Goal: Information Seeking & Learning: Learn about a topic

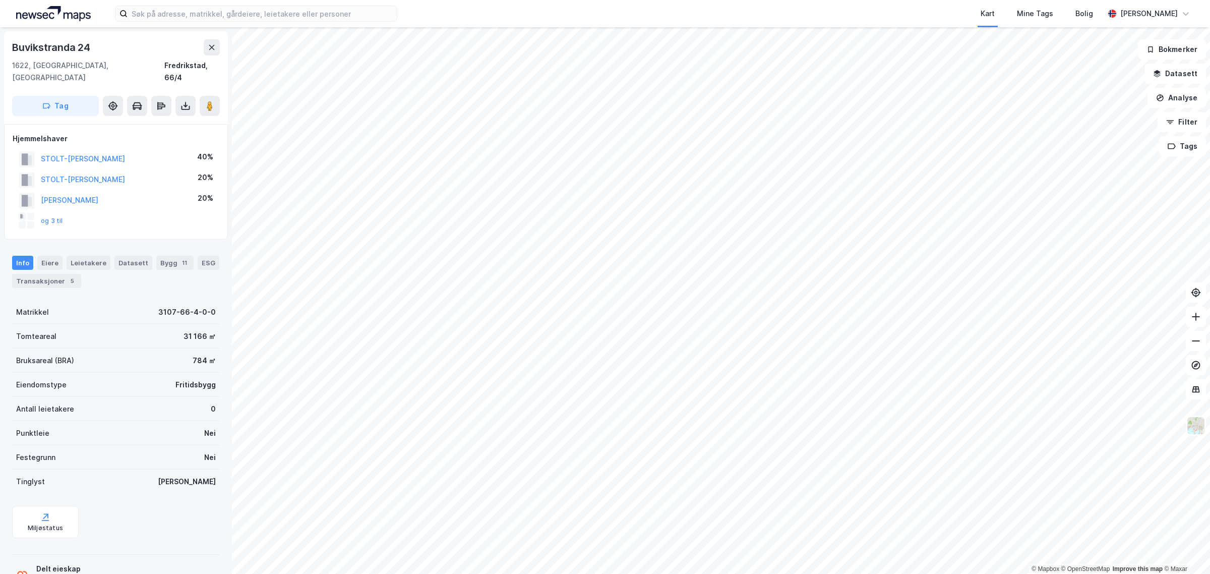
scroll to position [25, 0]
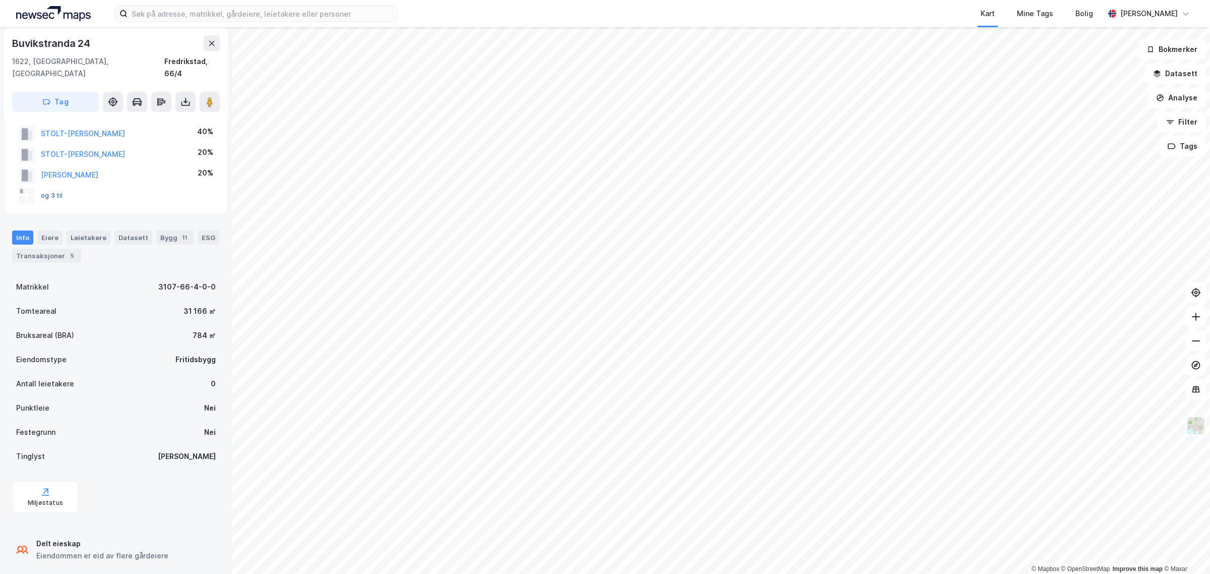
click at [0, 0] on button "og 3 til" at bounding box center [0, 0] width 0 height 0
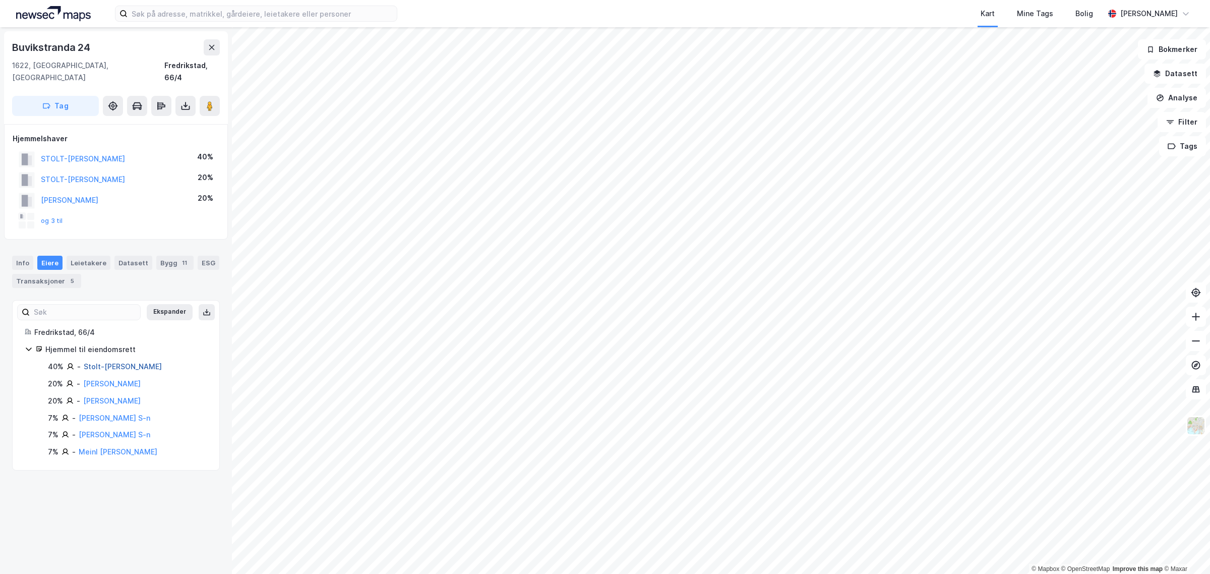
click at [133, 362] on link "Stolt-[PERSON_NAME]" at bounding box center [123, 366] width 78 height 9
click at [79, 274] on div "Transaksjoner 5" at bounding box center [46, 281] width 69 height 14
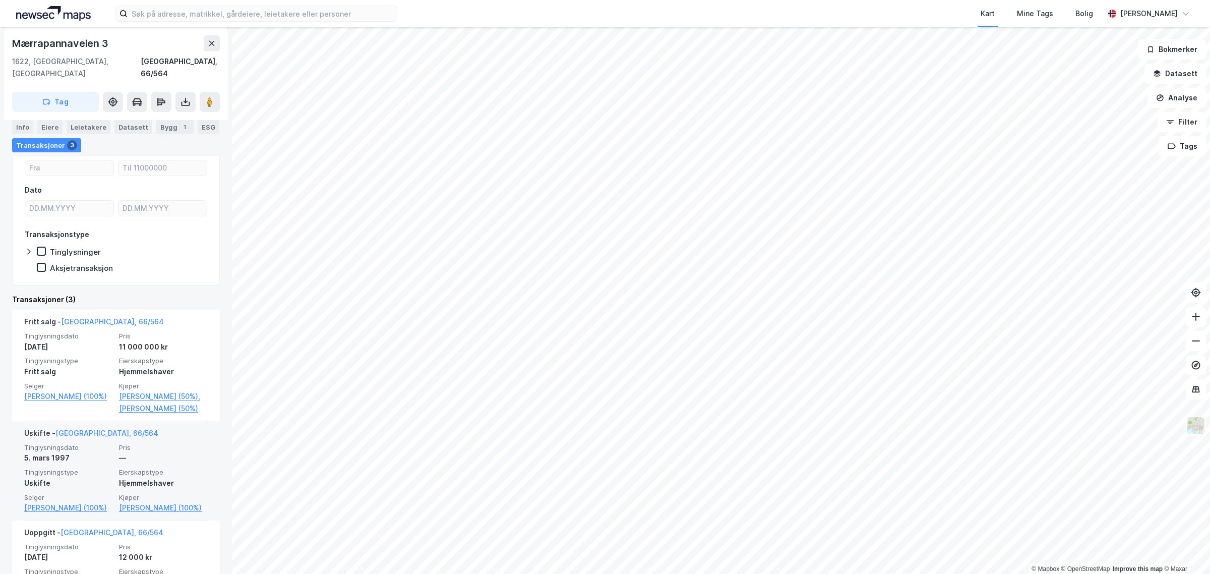
scroll to position [63, 0]
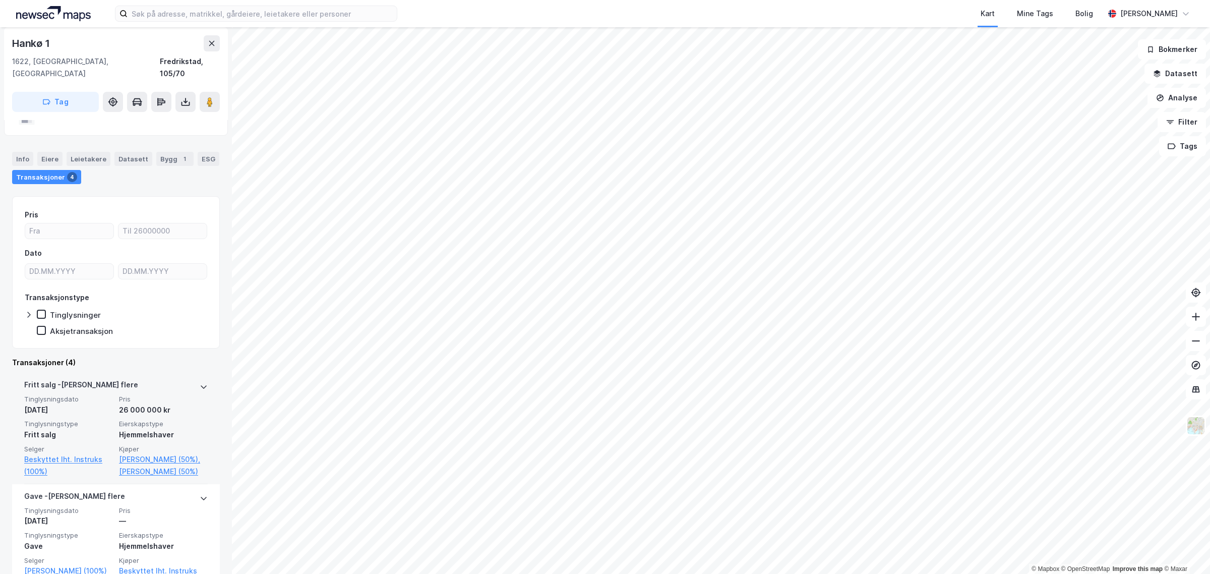
scroll to position [126, 0]
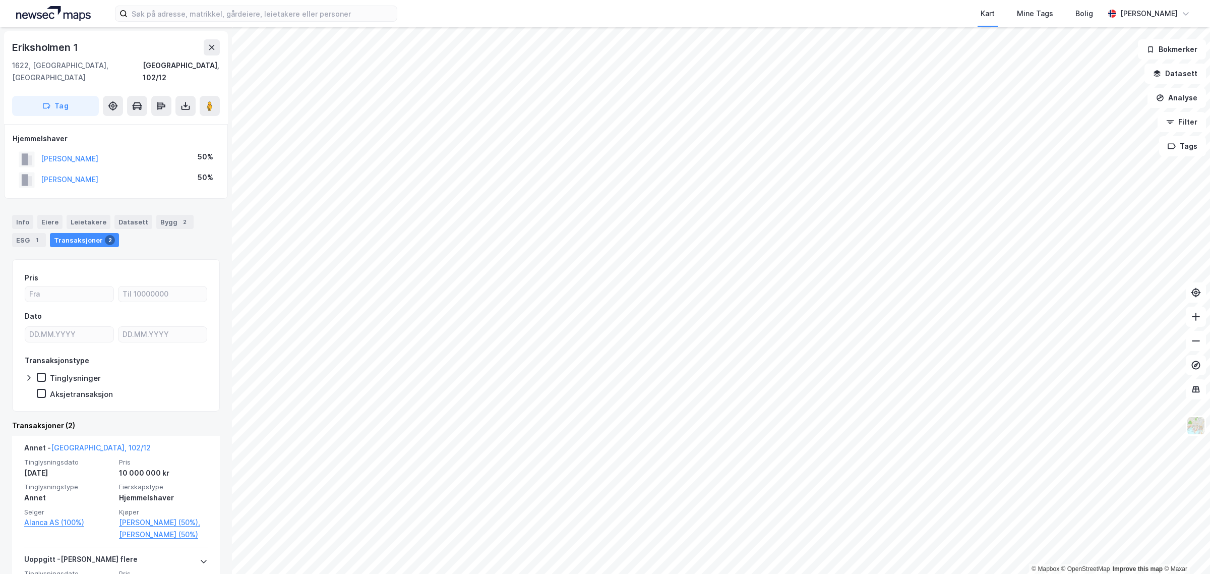
click at [677, 573] on html "Kart Mine Tags Bolig [PERSON_NAME] © Mapbox © OpenStreetMap Improve this map © …" at bounding box center [605, 287] width 1210 height 574
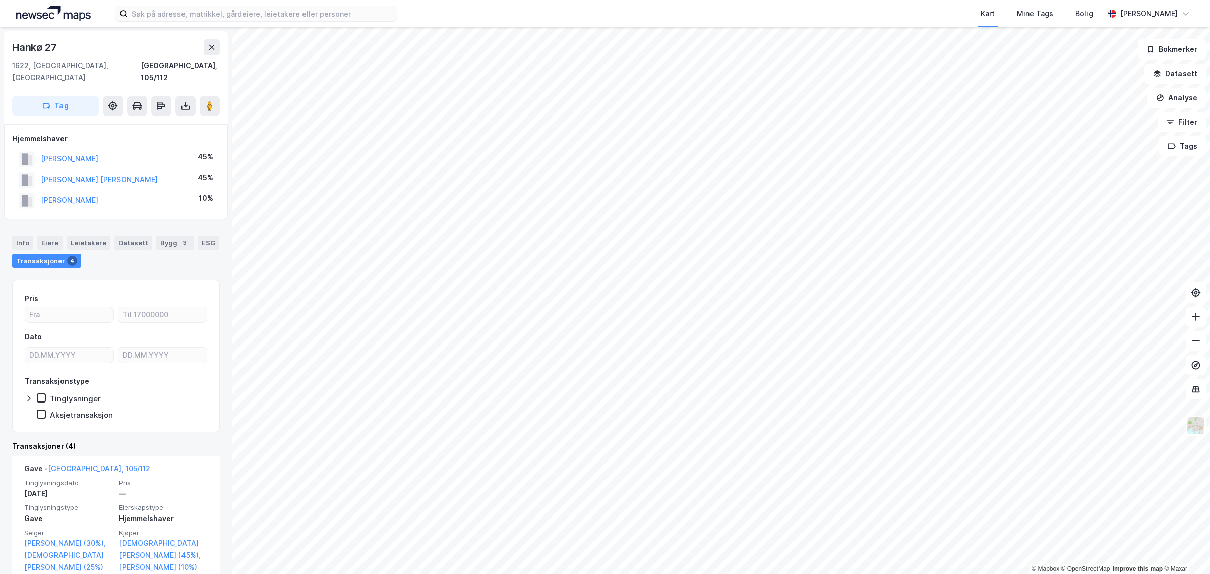
click at [722, 573] on html "Kart Mine Tags Bolig [PERSON_NAME] © Mapbox © OpenStreetMap Improve this map © …" at bounding box center [605, 287] width 1210 height 574
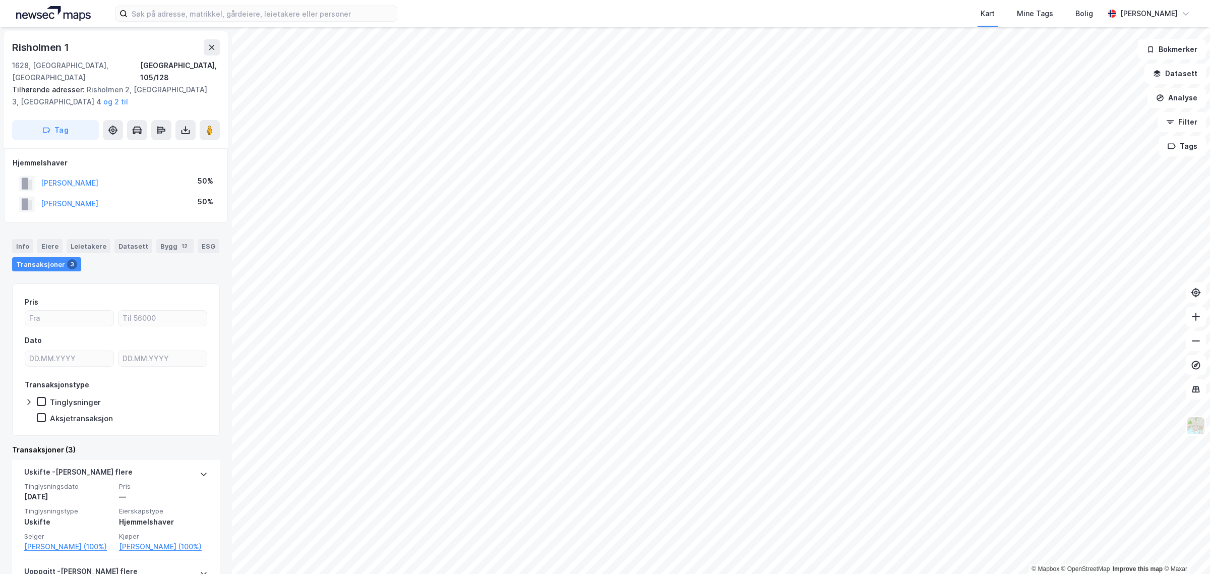
click at [502, 573] on html "Kart Mine Tags Bolig [PERSON_NAME] © Mapbox © OpenStreetMap Improve this map © …" at bounding box center [605, 287] width 1210 height 574
click at [573, 573] on html "Kart Mine Tags Bolig [PERSON_NAME] © Mapbox © OpenStreetMap Improve this map © …" at bounding box center [605, 287] width 1210 height 574
click at [674, 573] on html "Kart Mine Tags Bolig [PERSON_NAME] © Mapbox © OpenStreetMap Improve this map © …" at bounding box center [605, 287] width 1210 height 574
click at [699, 11] on div "Kart Mine Tags Bolig [PERSON_NAME] © Mapbox © OpenStreetMap Improve this map © …" at bounding box center [605, 287] width 1210 height 574
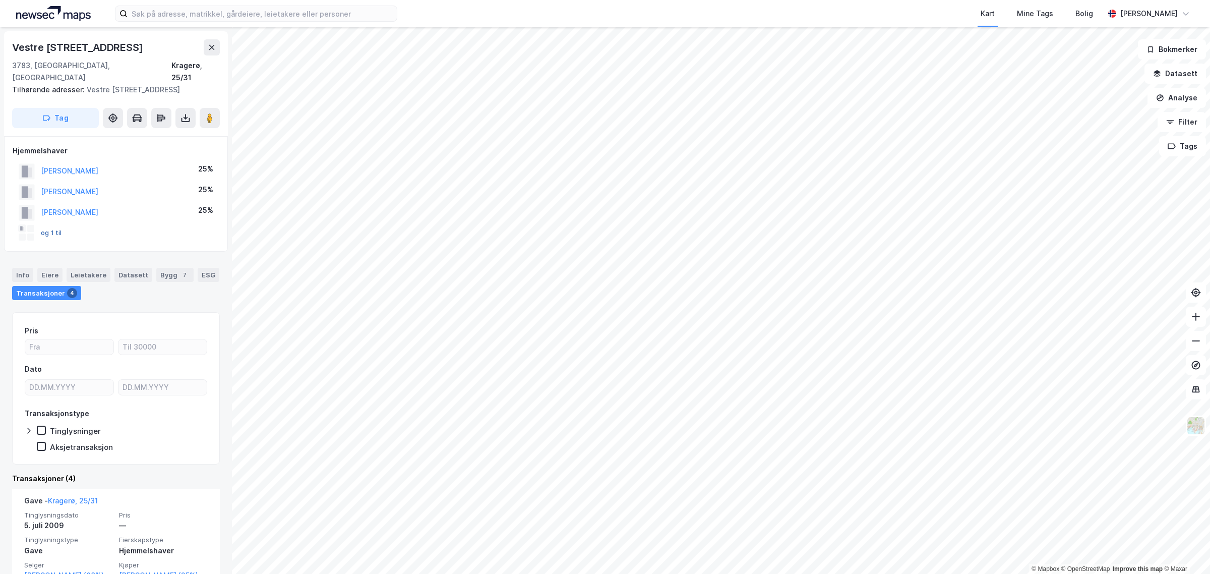
click at [0, 0] on button "og 1 til" at bounding box center [0, 0] width 0 height 0
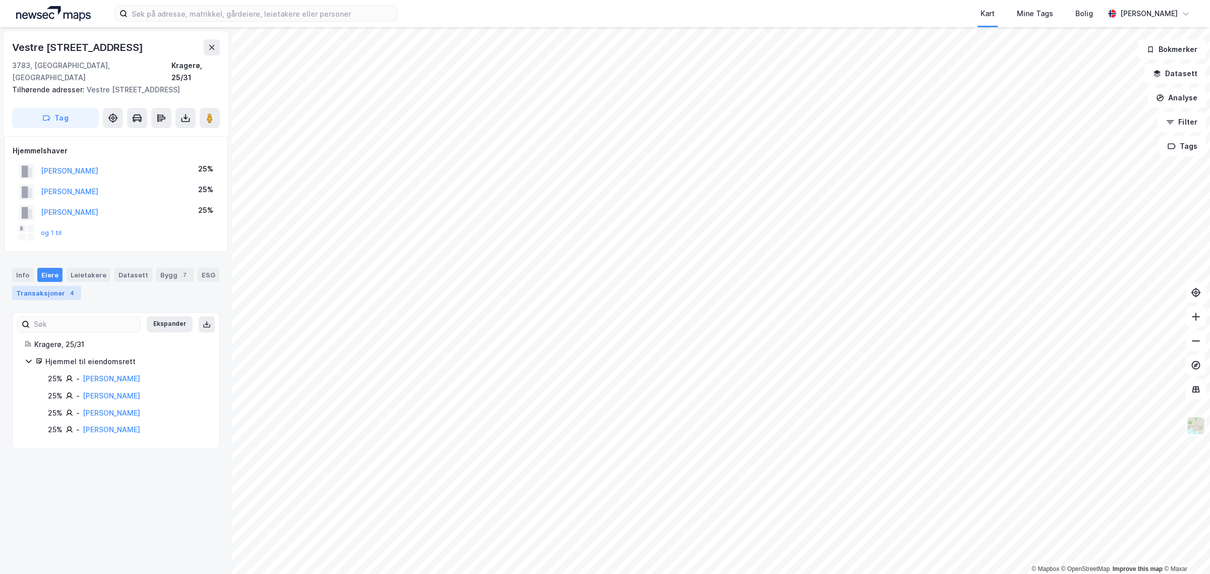
click at [74, 286] on div "Transaksjoner 4" at bounding box center [46, 293] width 69 height 14
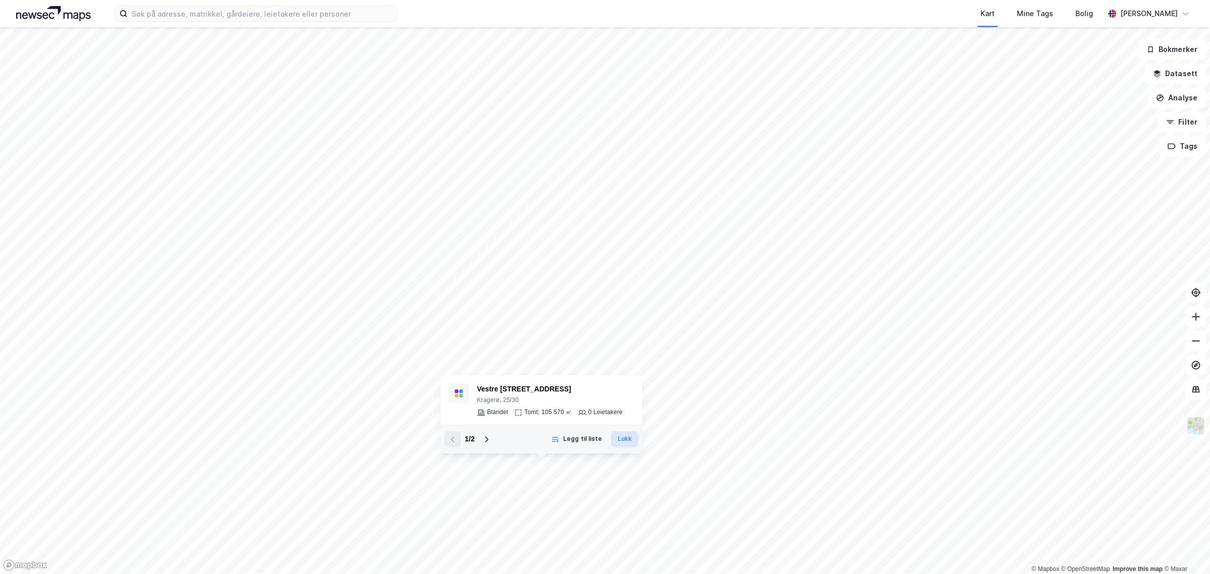
click at [624, 441] on button "Lukk" at bounding box center [624, 439] width 27 height 16
